Goal: Task Accomplishment & Management: Use online tool/utility

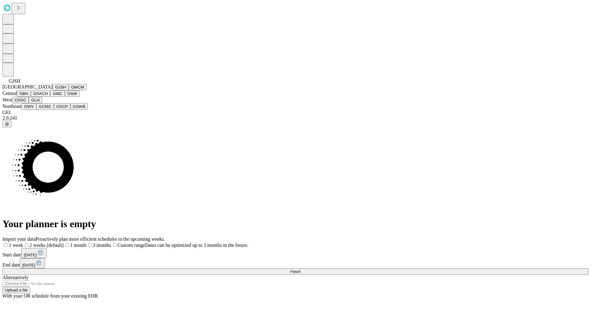
click at [53, 90] on button "GJSH" at bounding box center [61, 87] width 16 height 6
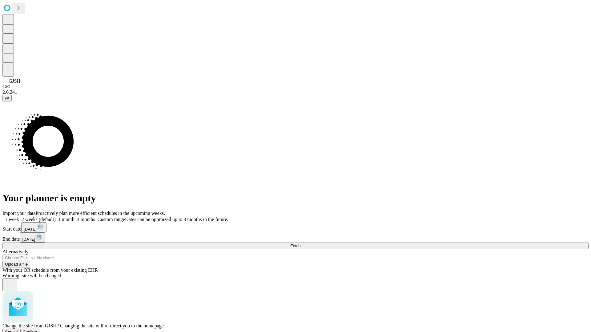
click at [37, 330] on span "Confirm" at bounding box center [30, 332] width 14 height 5
click at [19, 217] on label "1 week" at bounding box center [10, 219] width 17 height 5
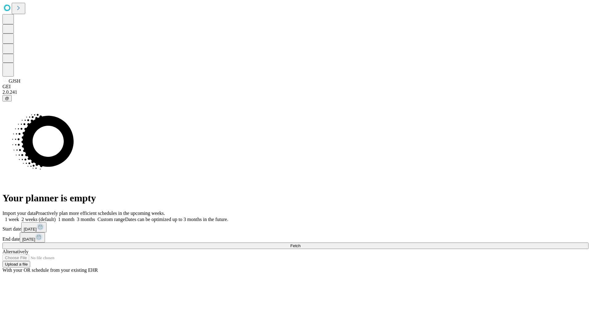
click at [300, 244] on span "Fetch" at bounding box center [295, 246] width 10 height 5
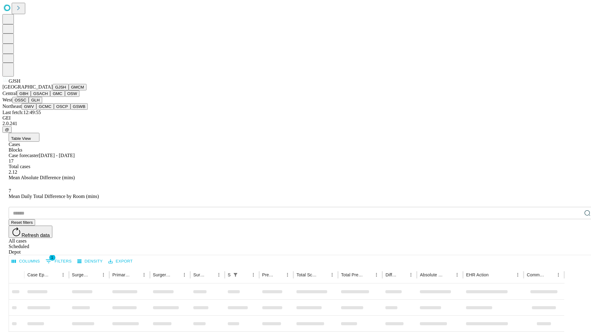
click at [69, 90] on button "GMCM" at bounding box center [78, 87] width 18 height 6
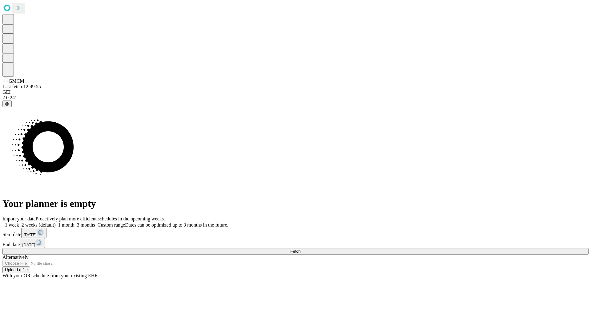
click at [19, 222] on label "1 week" at bounding box center [10, 224] width 17 height 5
click at [300, 249] on span "Fetch" at bounding box center [295, 251] width 10 height 5
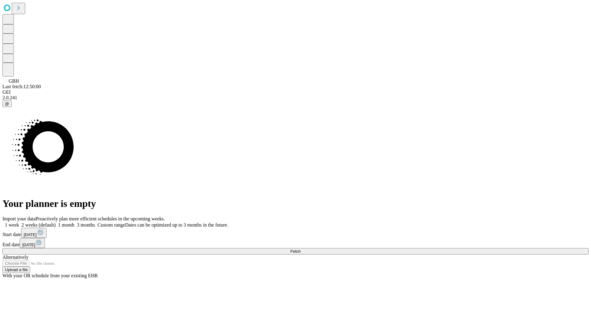
click at [19, 222] on label "1 week" at bounding box center [10, 224] width 17 height 5
click at [300, 249] on span "Fetch" at bounding box center [295, 251] width 10 height 5
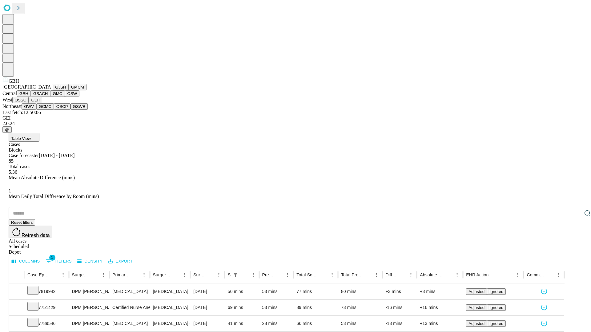
click at [48, 97] on button "GSACH" at bounding box center [40, 93] width 19 height 6
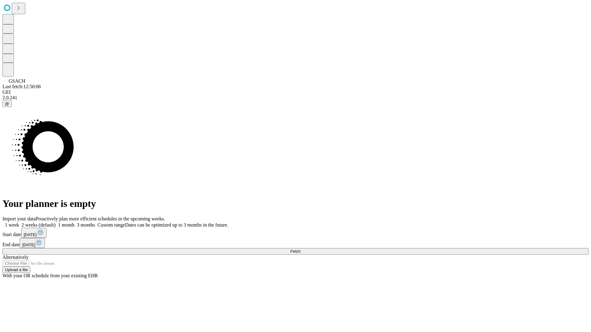
click at [19, 222] on label "1 week" at bounding box center [10, 224] width 17 height 5
click at [300, 249] on span "Fetch" at bounding box center [295, 251] width 10 height 5
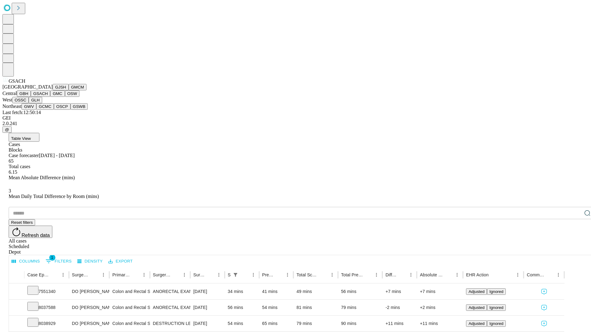
click at [50, 97] on button "GMC" at bounding box center [57, 93] width 14 height 6
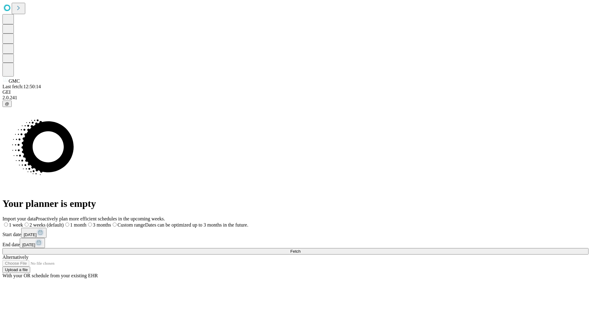
click at [23, 222] on label "1 week" at bounding box center [12, 224] width 21 height 5
click at [300, 249] on span "Fetch" at bounding box center [295, 251] width 10 height 5
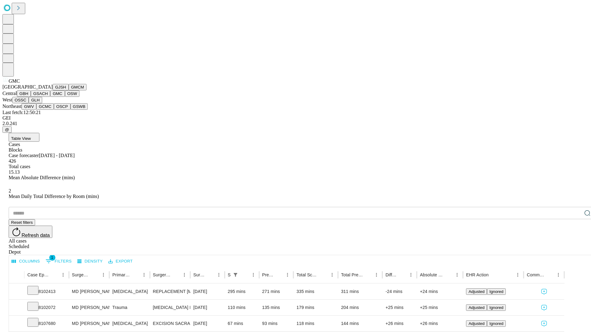
click at [65, 97] on button "OSW" at bounding box center [72, 93] width 15 height 6
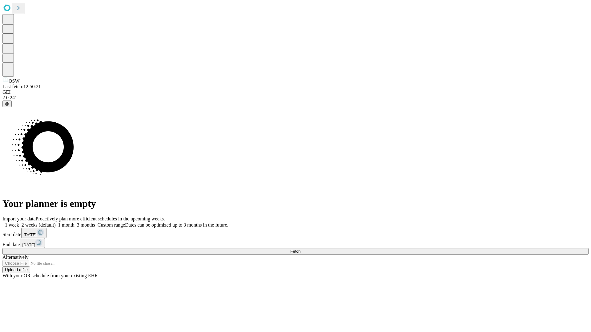
click at [19, 222] on label "1 week" at bounding box center [10, 224] width 17 height 5
click at [300, 249] on span "Fetch" at bounding box center [295, 251] width 10 height 5
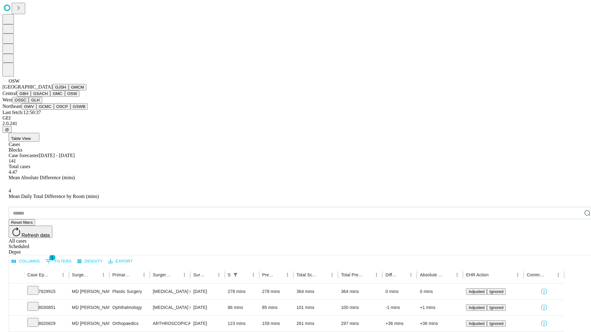
click at [29, 103] on button "OSSC" at bounding box center [20, 100] width 17 height 6
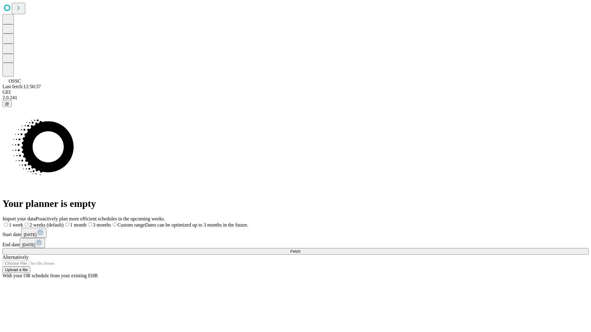
click at [23, 222] on label "1 week" at bounding box center [12, 224] width 21 height 5
click at [300, 249] on span "Fetch" at bounding box center [295, 251] width 10 height 5
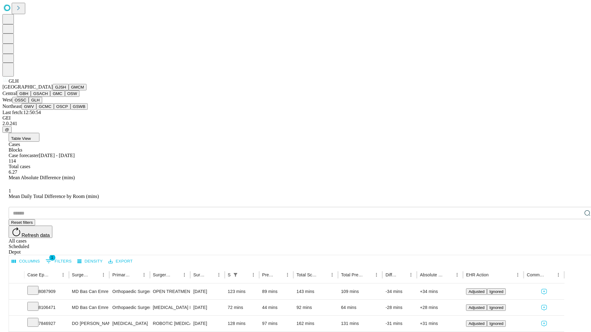
click at [36, 110] on button "GWV" at bounding box center [29, 106] width 15 height 6
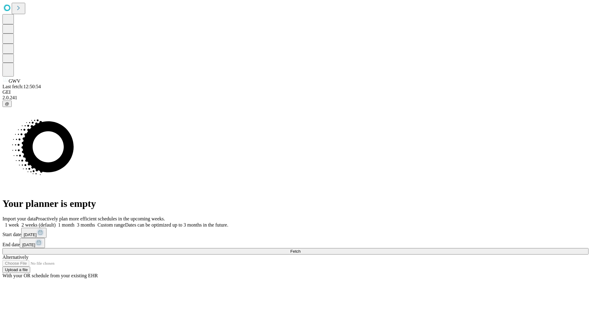
click at [19, 222] on label "1 week" at bounding box center [10, 224] width 17 height 5
click at [300, 249] on span "Fetch" at bounding box center [295, 251] width 10 height 5
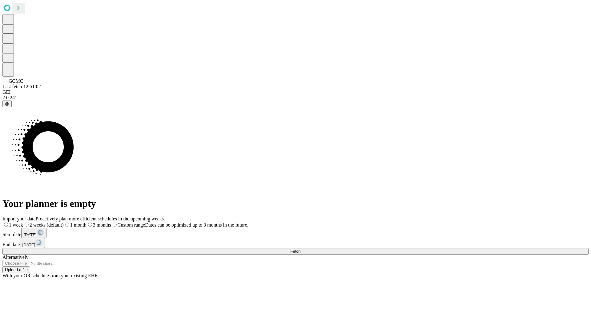
click at [300, 249] on span "Fetch" at bounding box center [295, 251] width 10 height 5
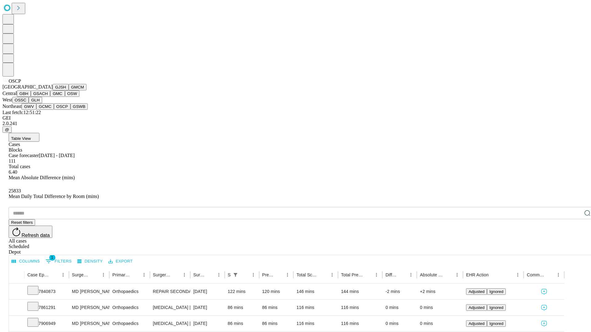
click at [70, 110] on button "GSWB" at bounding box center [79, 106] width 18 height 6
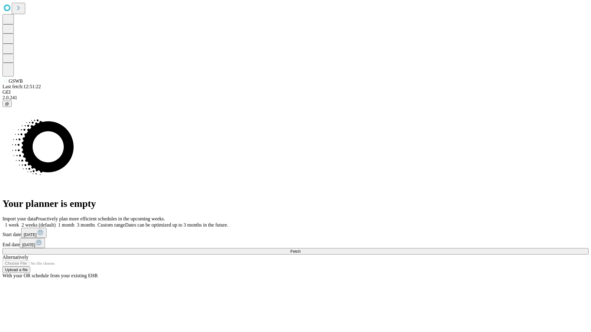
click at [19, 222] on label "1 week" at bounding box center [10, 224] width 17 height 5
click at [300, 249] on span "Fetch" at bounding box center [295, 251] width 10 height 5
